Goal: Information Seeking & Learning: Check status

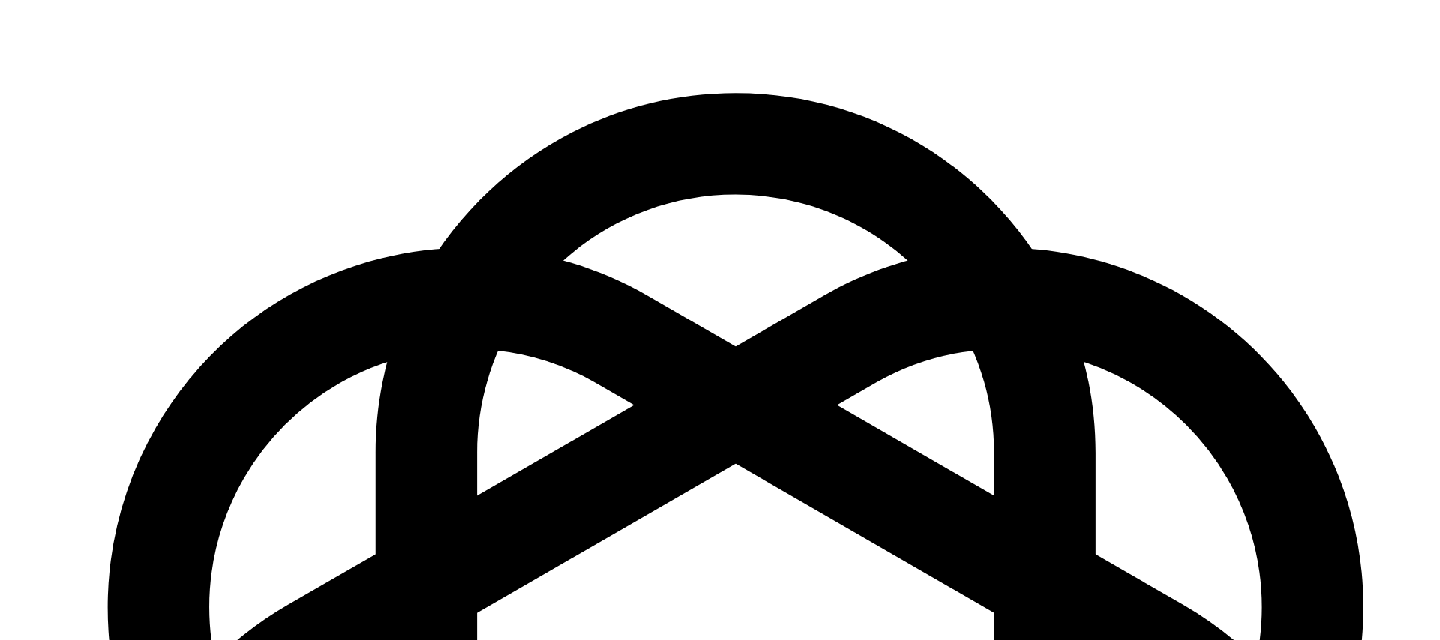
scroll to position [2158, 0]
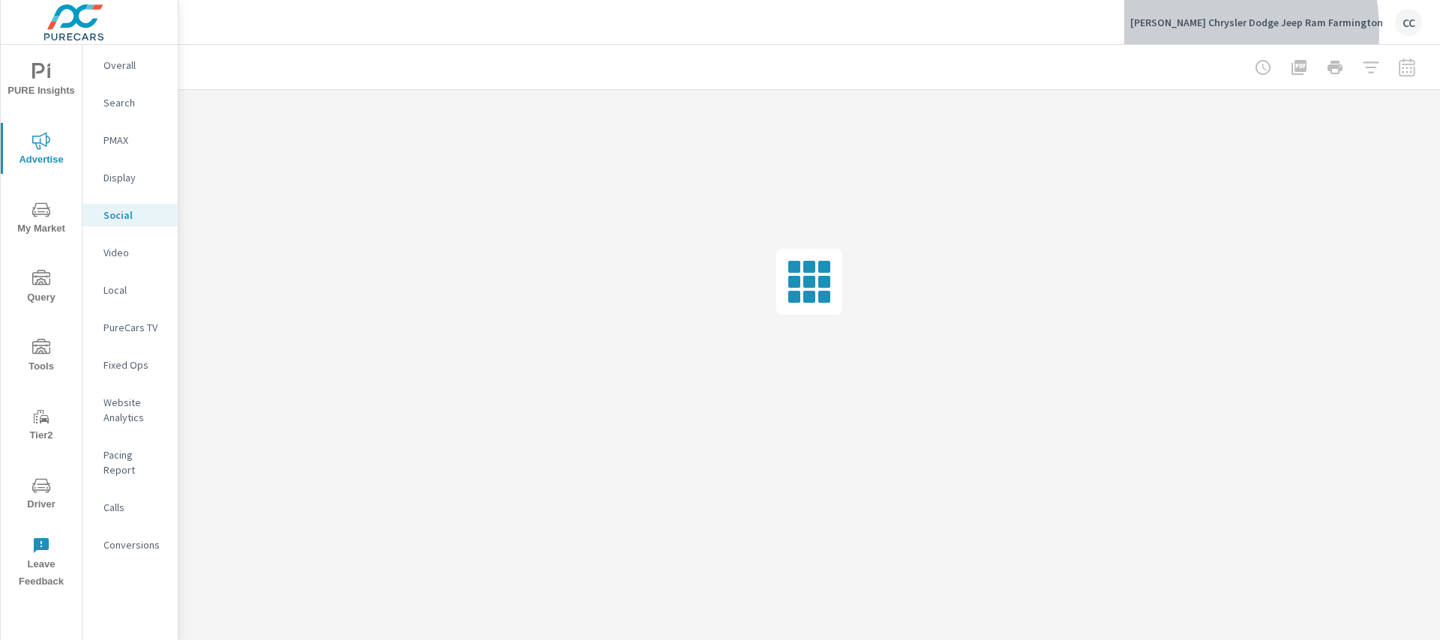
click at [1214, 31] on div "Pettus Chrysler Dodge Jeep Ram Farmington CC" at bounding box center [1276, 22] width 292 height 27
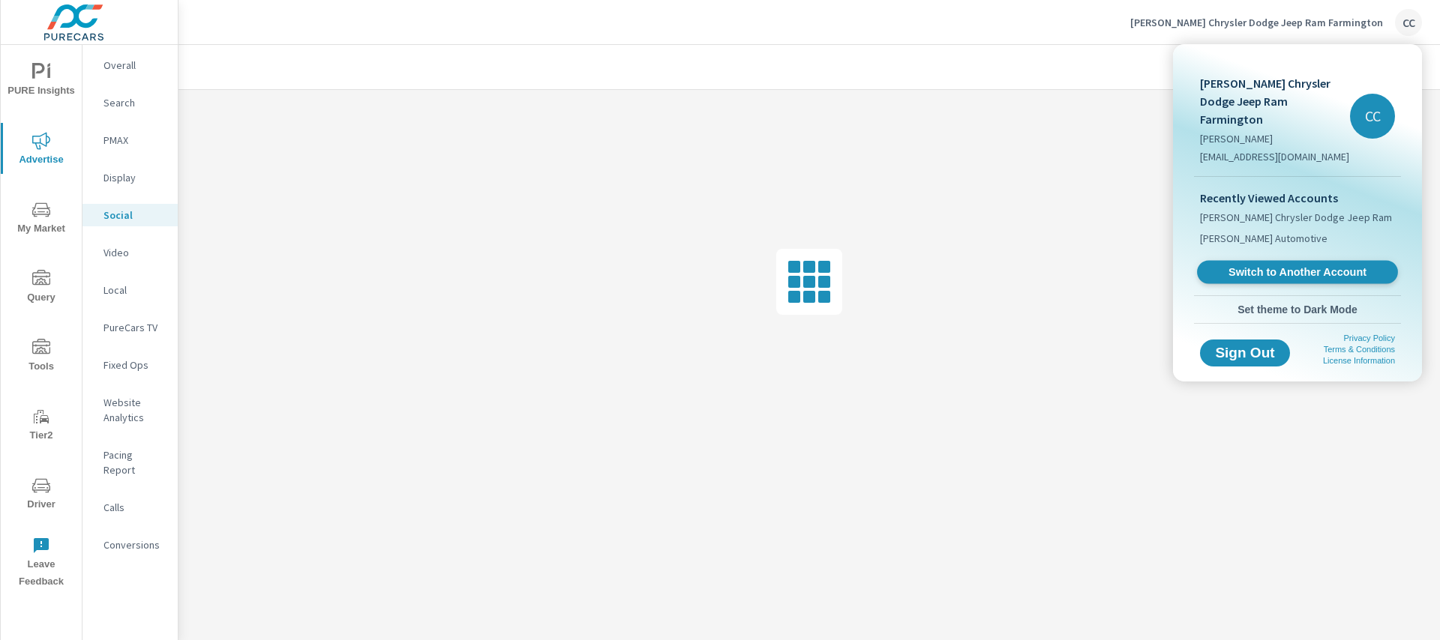
click at [1277, 265] on span "Switch to Another Account" at bounding box center [1297, 272] width 184 height 14
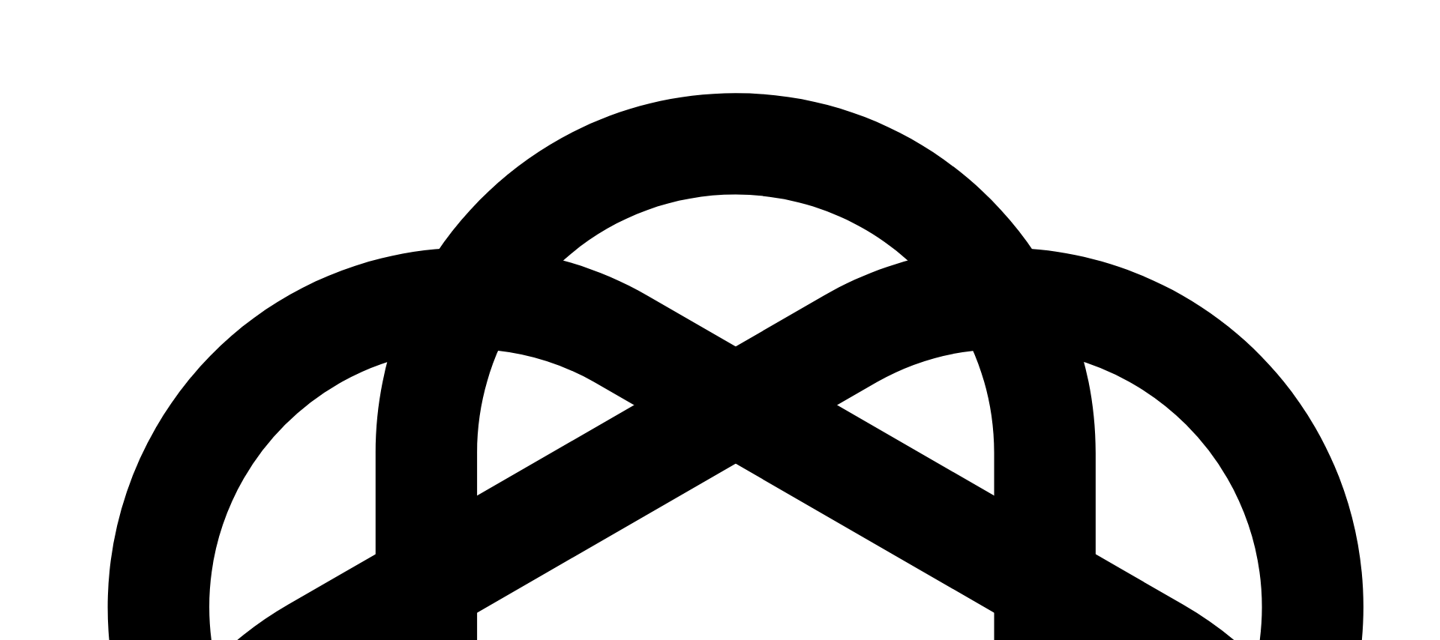
scroll to position [2158, 0]
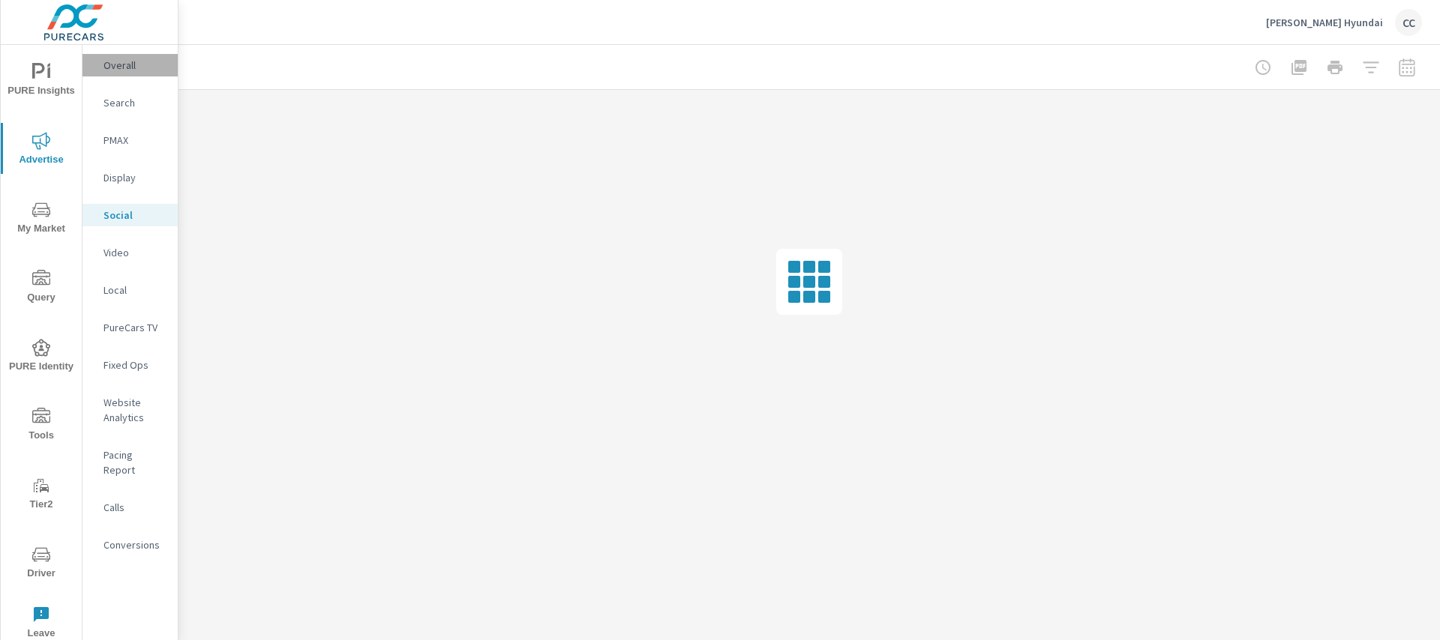
click at [130, 63] on p "Overall" at bounding box center [134, 65] width 62 height 15
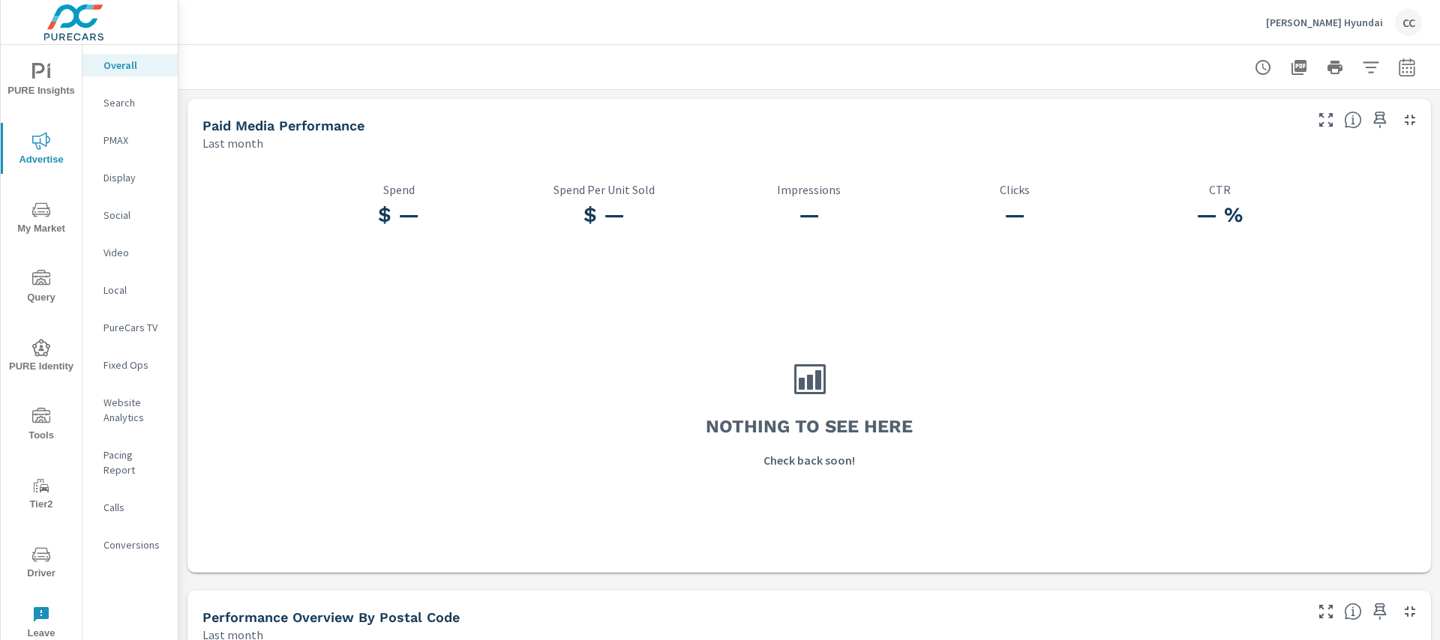
click at [129, 219] on p "Social" at bounding box center [134, 215] width 62 height 15
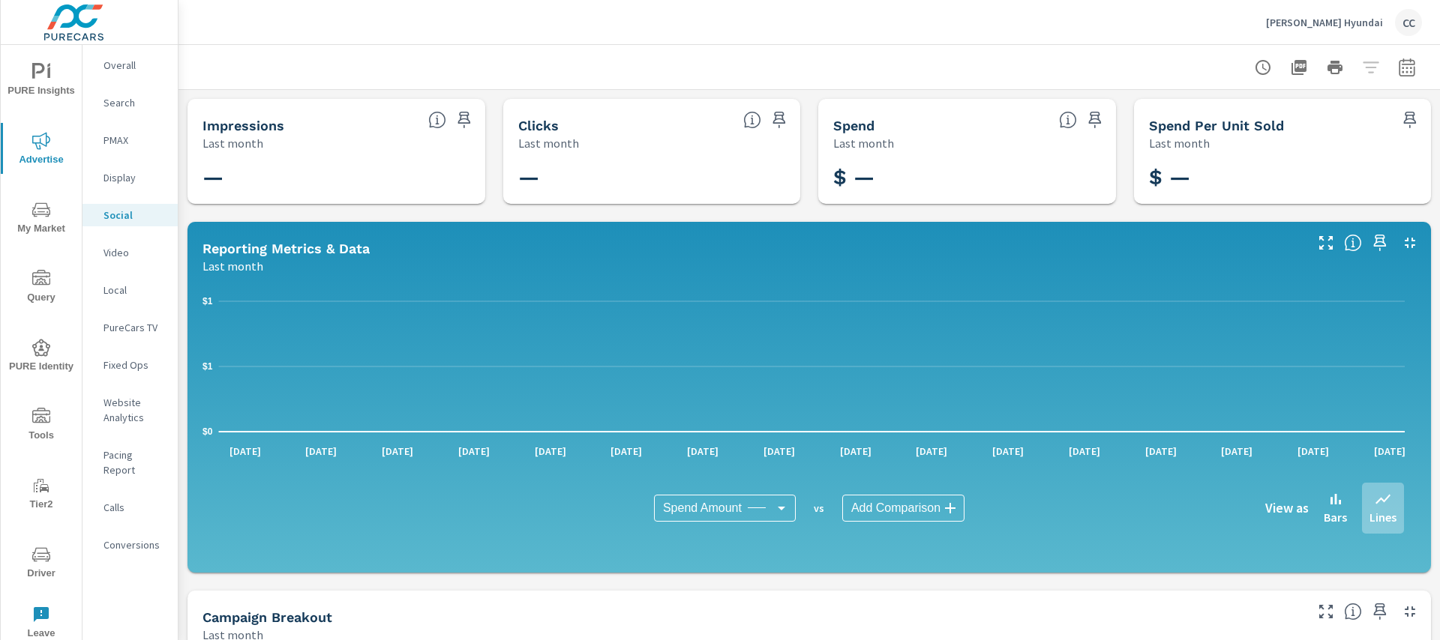
click at [1402, 70] on icon "button" at bounding box center [1407, 67] width 16 height 18
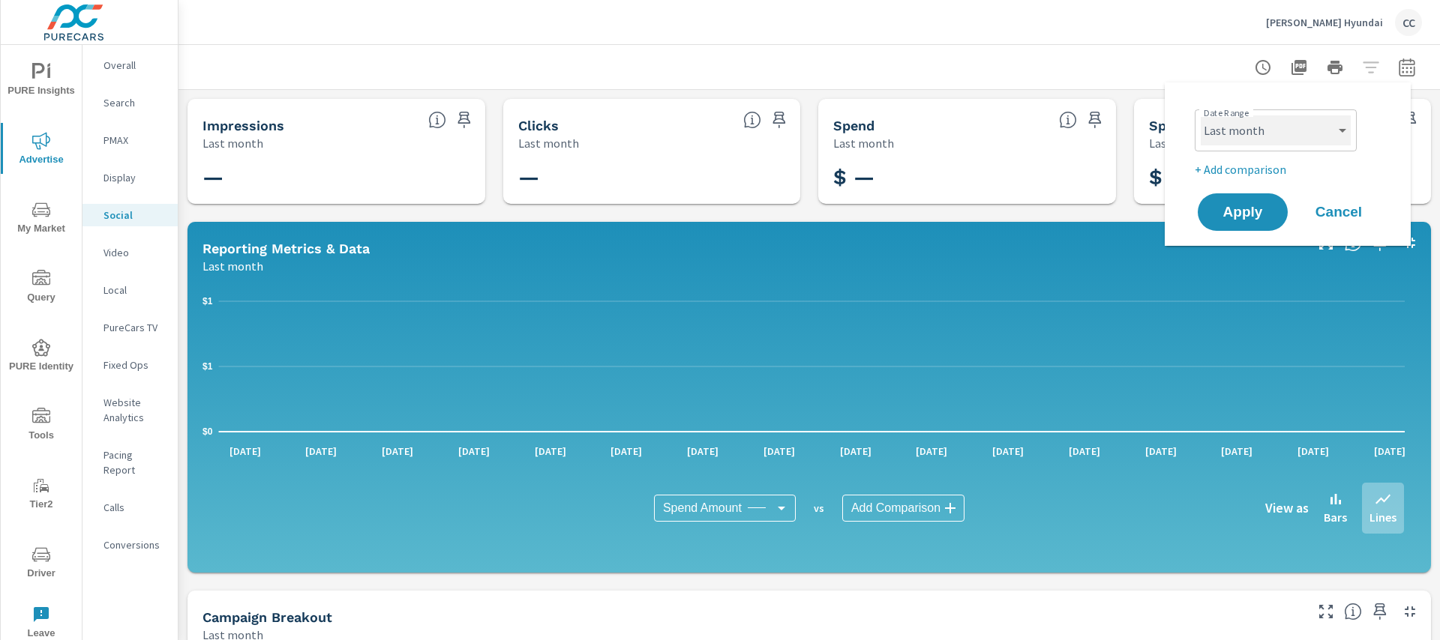
click at [1298, 139] on select "Custom [DATE] Last week Last 7 days Last 14 days Last 30 days Last 45 days Last…" at bounding box center [1276, 130] width 150 height 30
click at [1201, 115] on select "Custom [DATE] Last week Last 7 days Last 14 days Last 30 days Last 45 days Last…" at bounding box center [1276, 130] width 150 height 30
click at [1300, 137] on select "Custom [DATE] Last week Last 7 days Last 14 days Last 30 days Last 45 days Last…" at bounding box center [1276, 130] width 150 height 30
click at [1201, 115] on select "Custom [DATE] Last week Last 7 days Last 14 days Last 30 days Last 45 days Last…" at bounding box center [1276, 130] width 150 height 30
select select "Month to date"
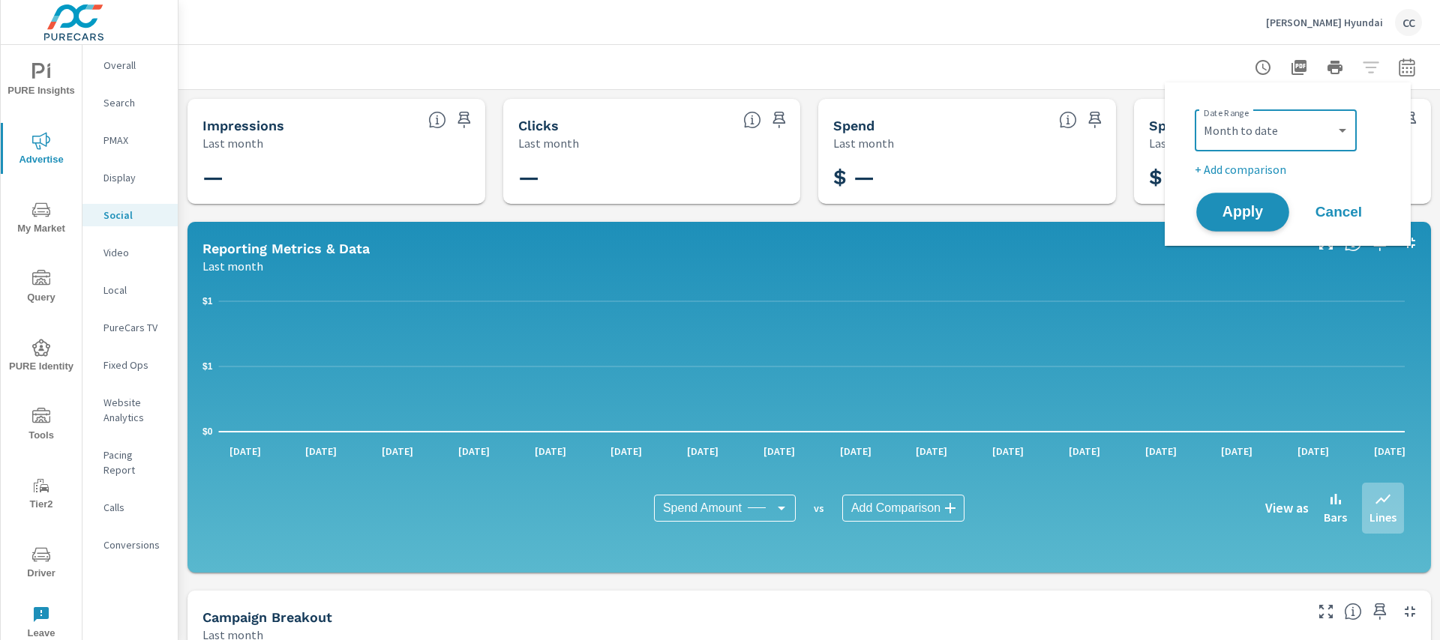
click at [1252, 220] on button "Apply" at bounding box center [1242, 212] width 93 height 39
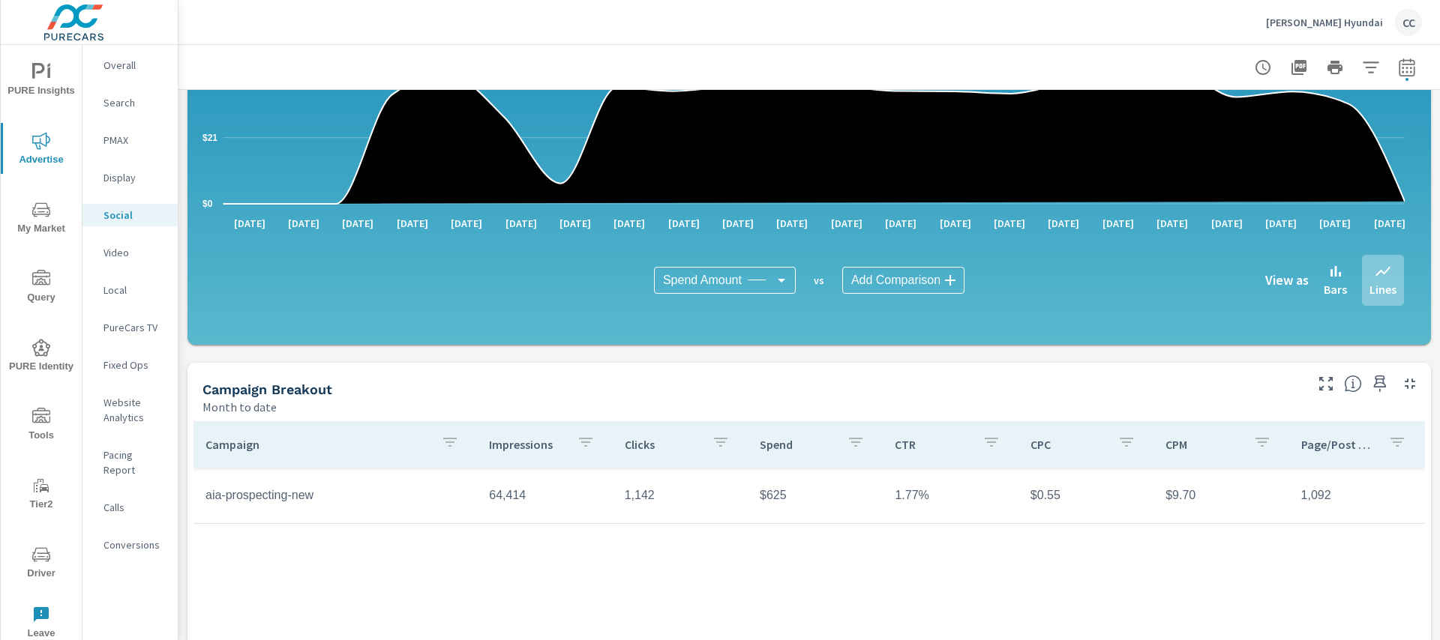
scroll to position [229, 0]
click at [115, 106] on p "Search" at bounding box center [134, 102] width 62 height 15
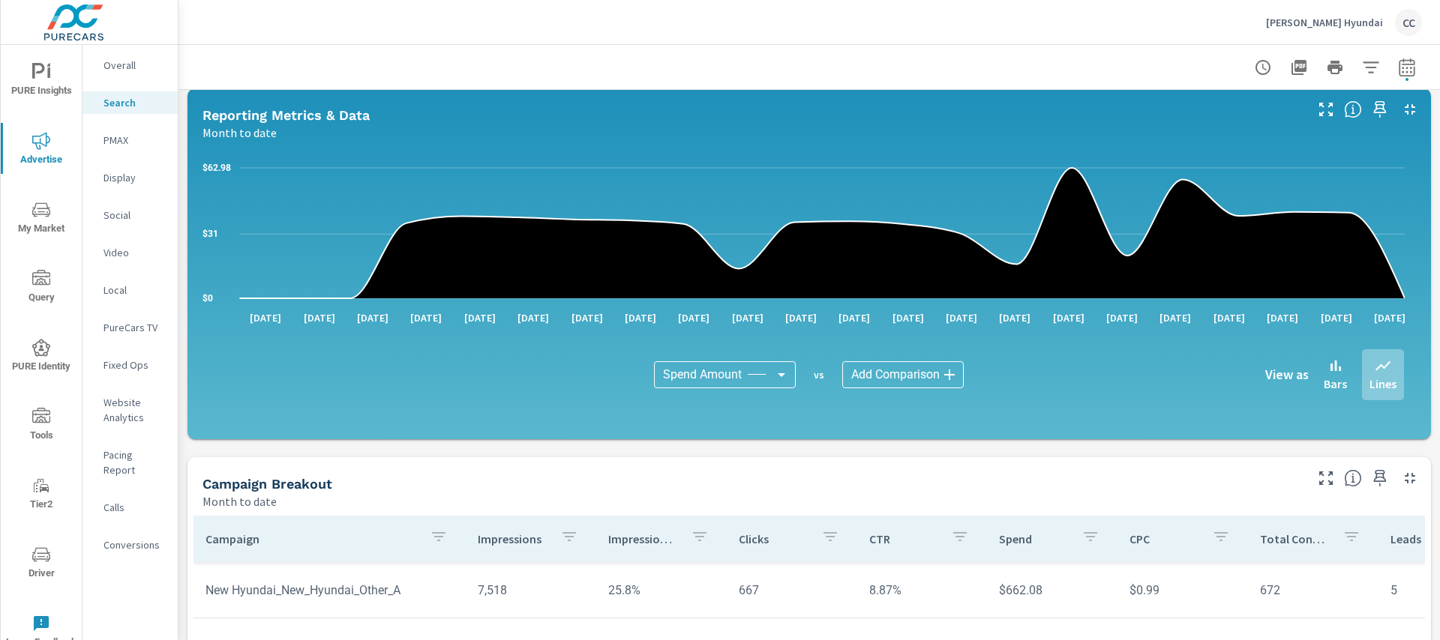
scroll to position [503, 0]
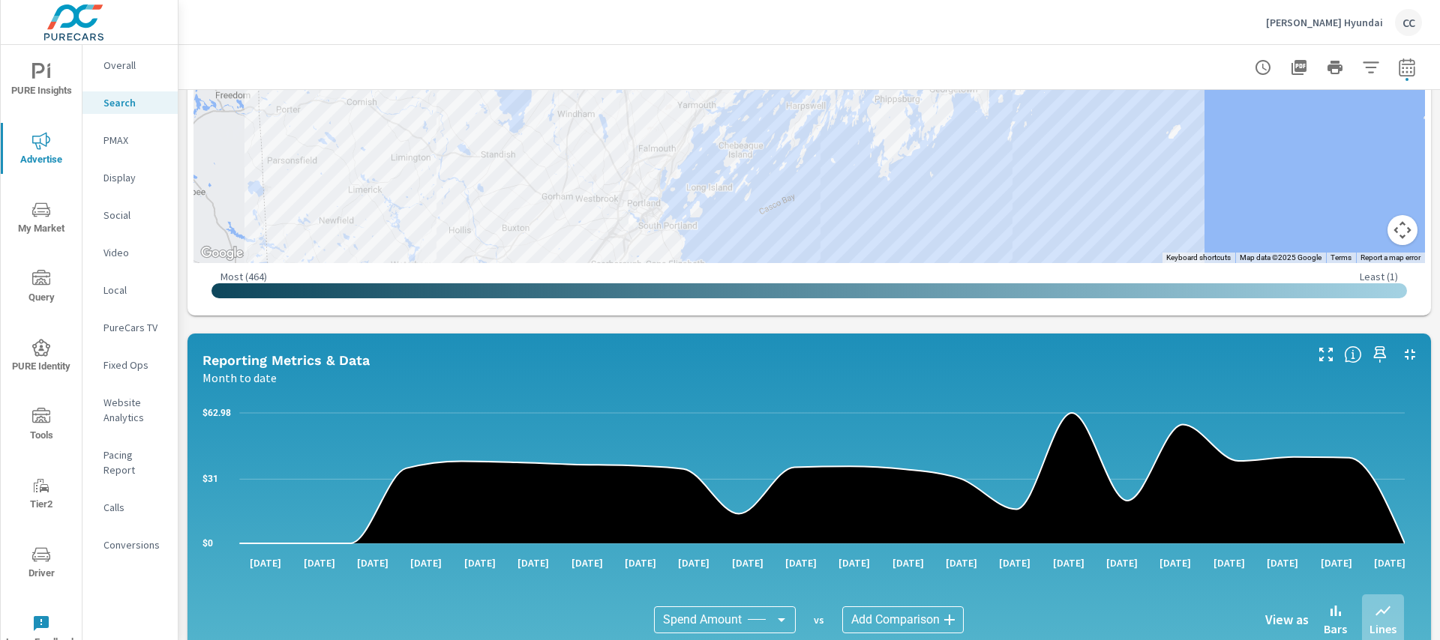
click at [132, 222] on p "Social" at bounding box center [134, 215] width 62 height 15
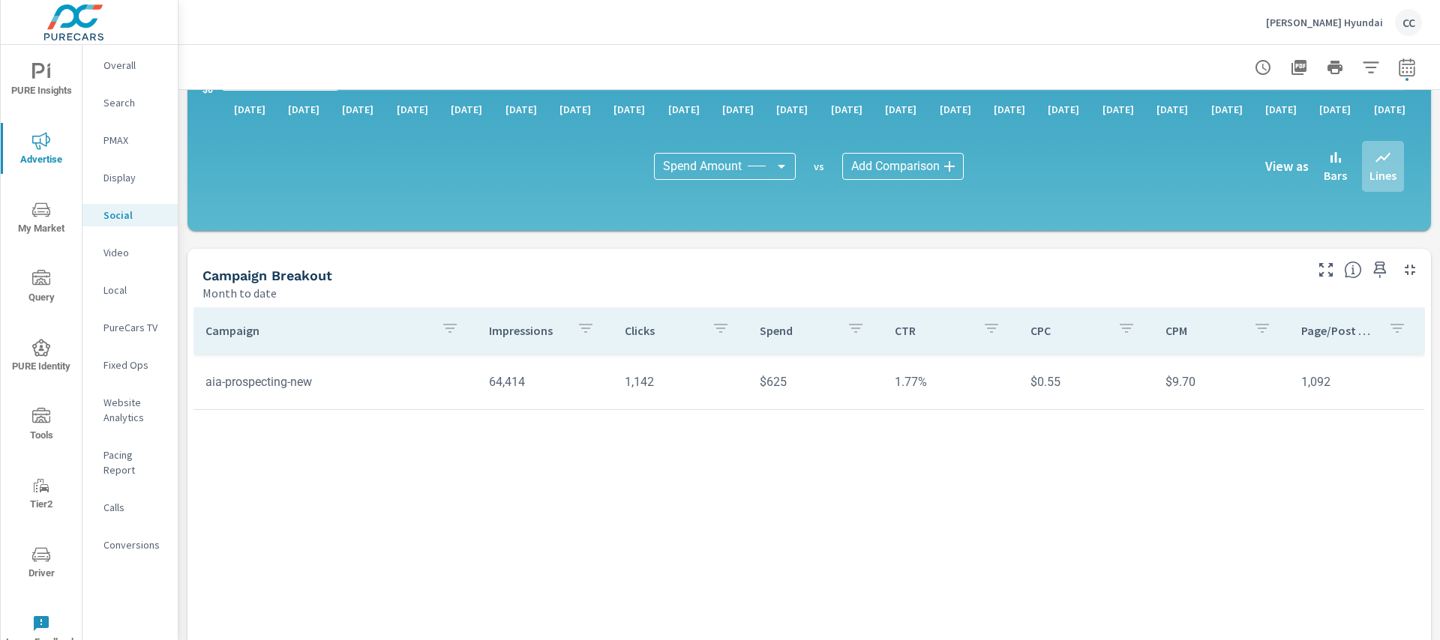
scroll to position [11, 0]
